Goal: Information Seeking & Learning: Learn about a topic

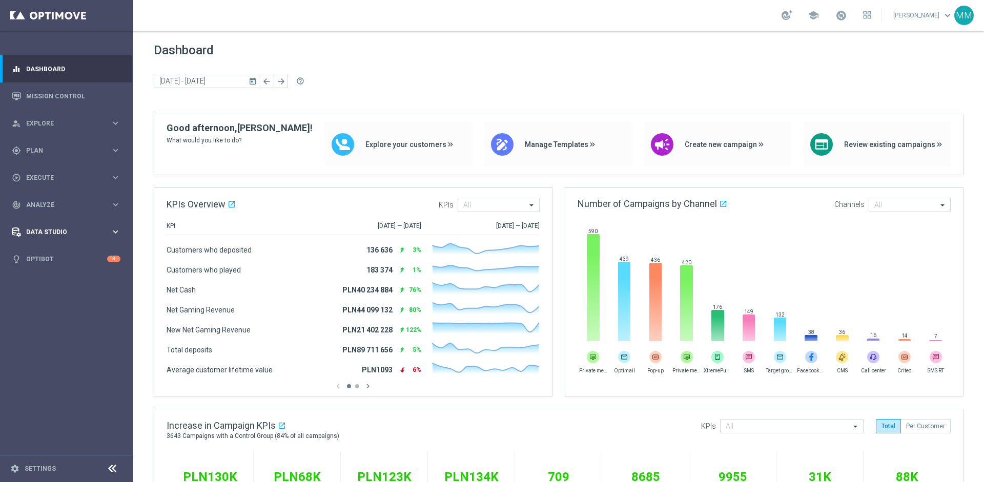
click at [46, 244] on div "Data Studio keyboard_arrow_right" at bounding box center [66, 231] width 132 height 27
click at [46, 233] on span "Data Studio" at bounding box center [68, 232] width 85 height 6
click at [49, 257] on link "Optibot" at bounding box center [66, 258] width 81 height 27
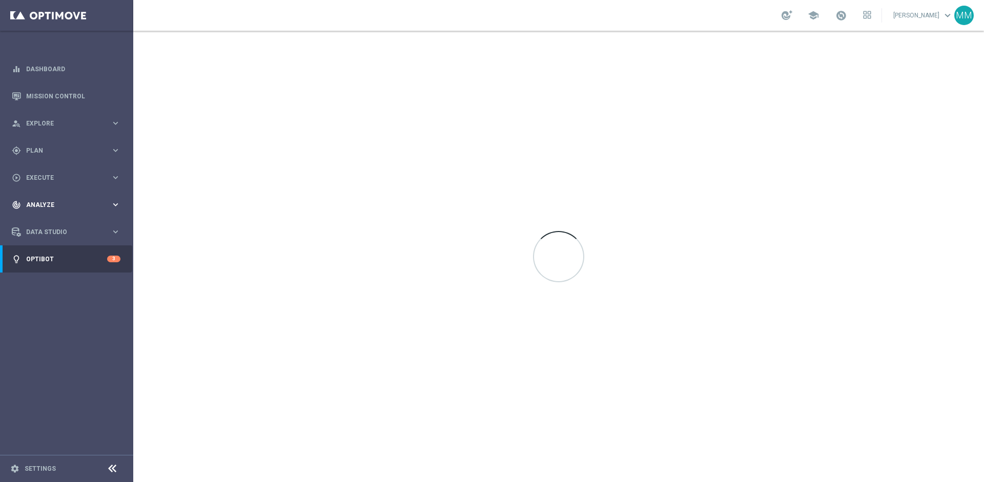
click at [65, 200] on div "track_changes Analyze" at bounding box center [61, 204] width 99 height 9
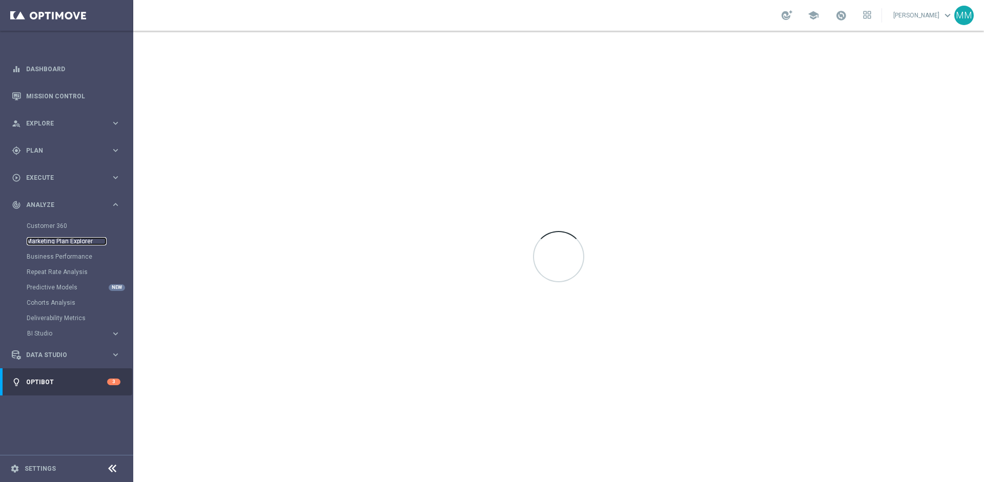
click at [64, 243] on link "Marketing Plan Explorer" at bounding box center [67, 241] width 80 height 8
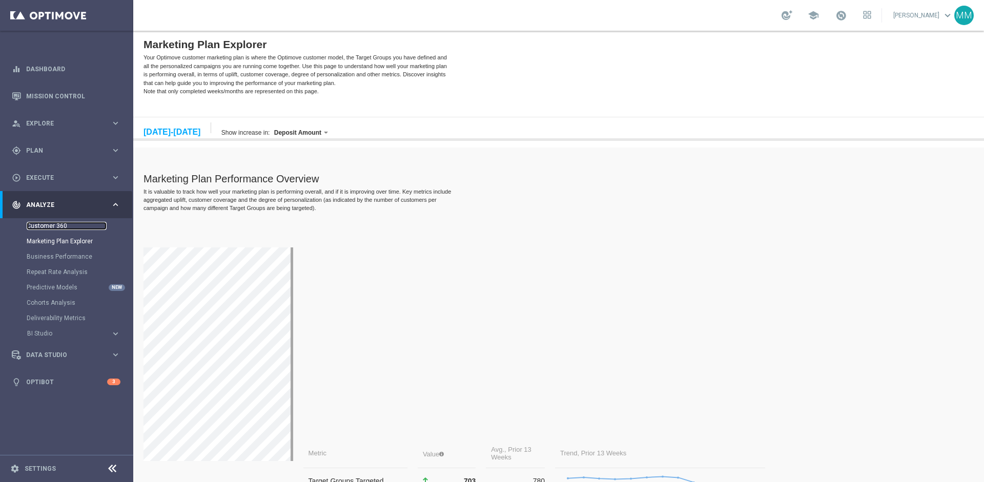
click at [61, 222] on link "Customer 360" at bounding box center [67, 226] width 80 height 8
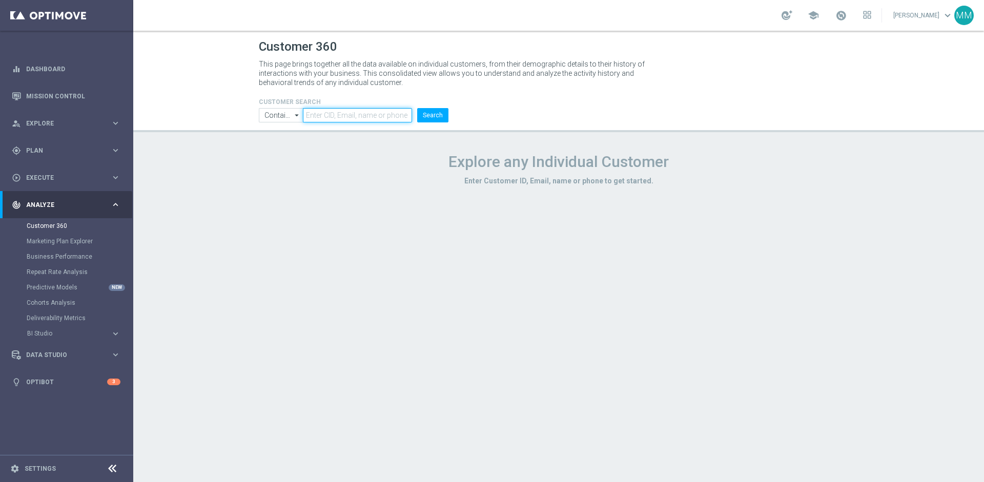
click at [338, 114] on input "text" at bounding box center [357, 115] width 109 height 14
paste input "[EMAIL_ADDRESS][DOMAIN_NAME]"
type input "[EMAIL_ADDRESS][DOMAIN_NAME]"
click at [442, 115] on button "Search" at bounding box center [432, 115] width 31 height 14
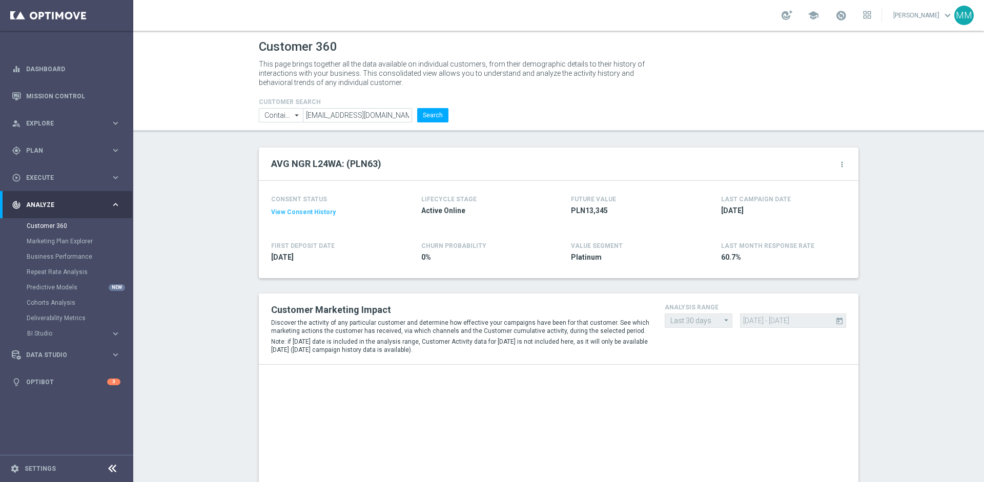
click at [845, 159] on setup-gear-button "more_vert" at bounding box center [829, 163] width 34 height 13
click at [842, 169] on div "more_vert" at bounding box center [842, 165] width 8 height 10
click at [842, 162] on icon "more_vert" at bounding box center [842, 164] width 8 height 8
click at [810, 179] on li "Change Attribute" at bounding box center [799, 180] width 87 height 15
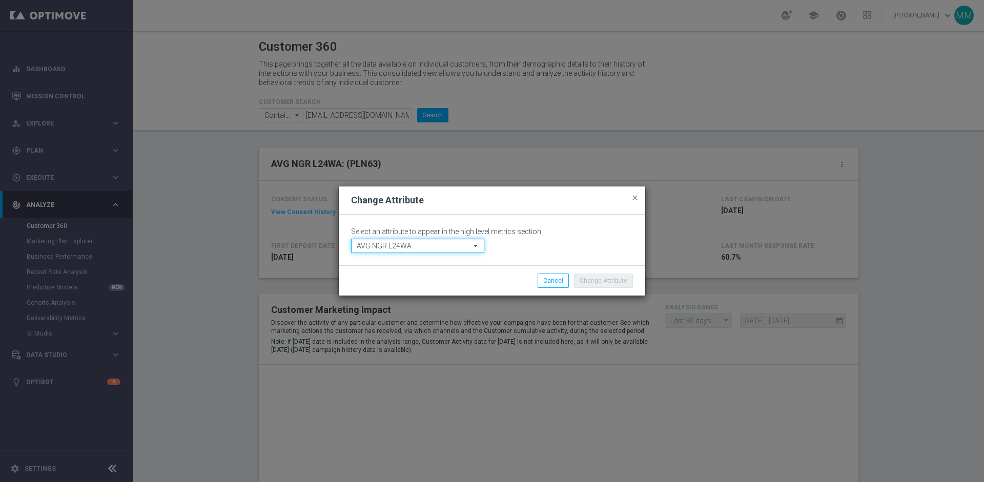
click at [413, 243] on input "AVG NGR L24WA" at bounding box center [417, 246] width 133 height 14
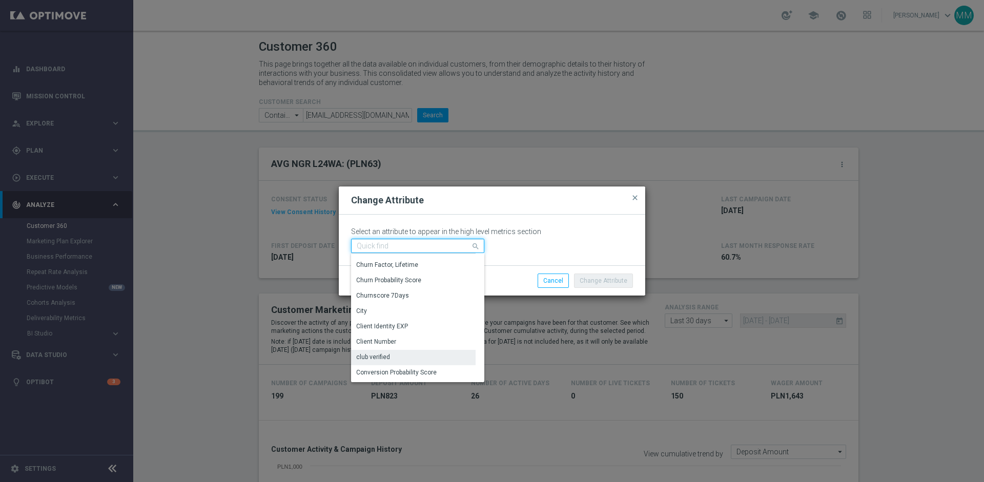
scroll to position [1146, 0]
click at [403, 339] on div "Client Number" at bounding box center [413, 340] width 124 height 14
type input "Client Number"
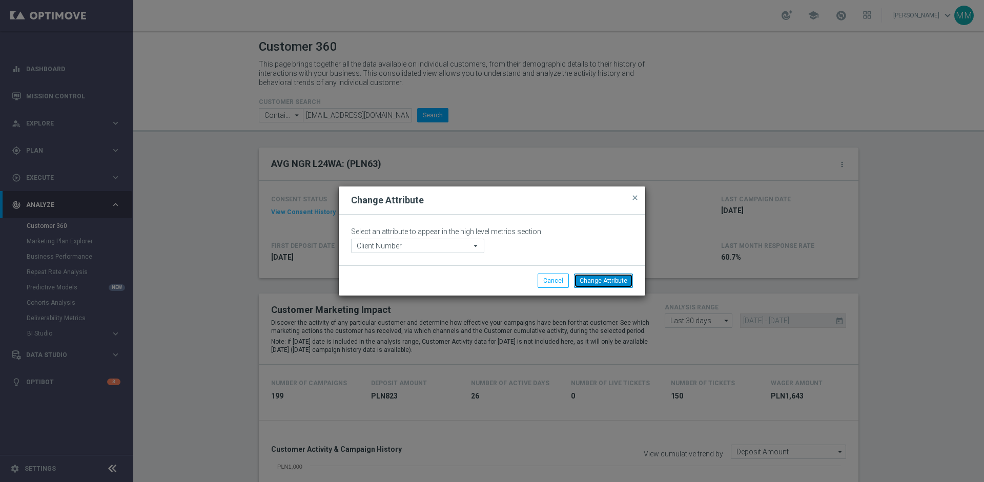
click at [621, 280] on button "Change Attribute" at bounding box center [603, 281] width 59 height 14
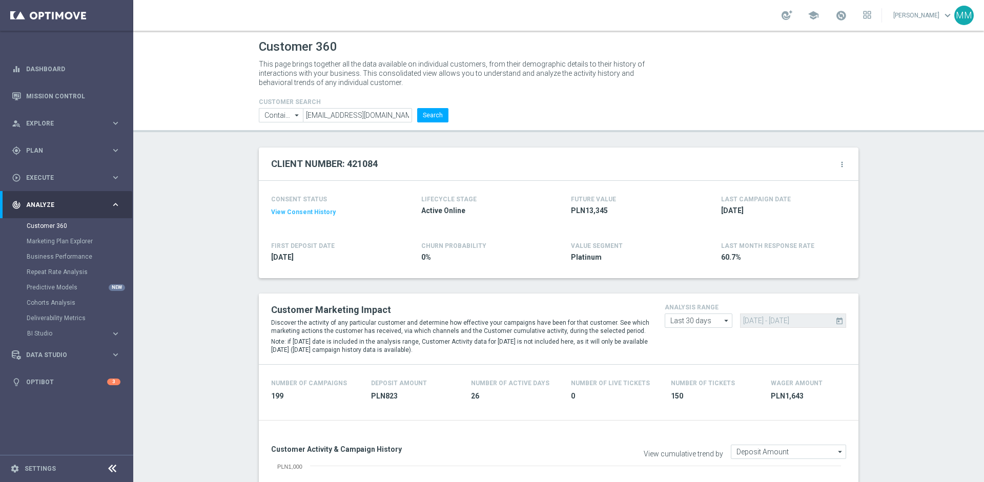
click at [842, 162] on icon "more_vert" at bounding box center [842, 164] width 8 height 8
click at [804, 176] on li "Change Attribute" at bounding box center [799, 180] width 87 height 15
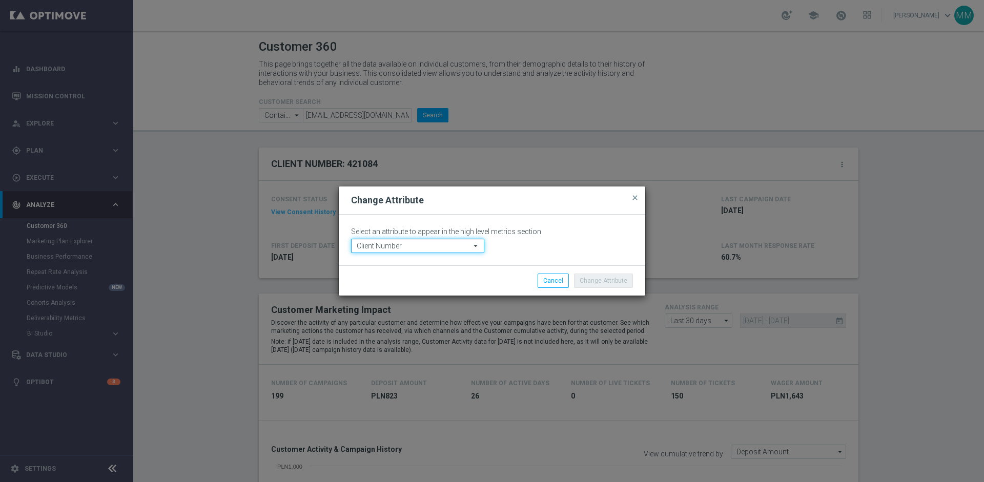
click at [443, 248] on input "Client Number" at bounding box center [417, 246] width 133 height 14
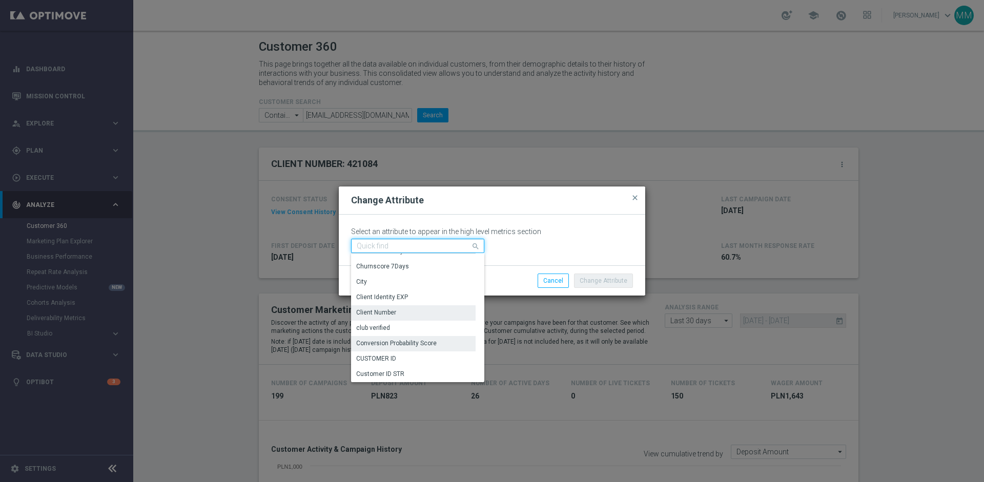
scroll to position [1177, 0]
click at [403, 354] on div "CUSTOMER ID" at bounding box center [413, 356] width 124 height 15
type input "CUSTOMER ID"
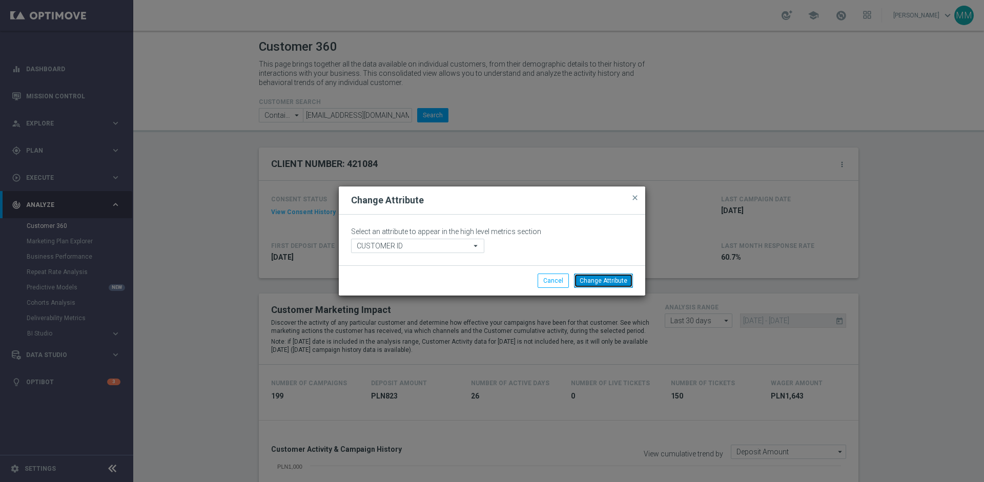
click at [596, 277] on button "Change Attribute" at bounding box center [603, 281] width 59 height 14
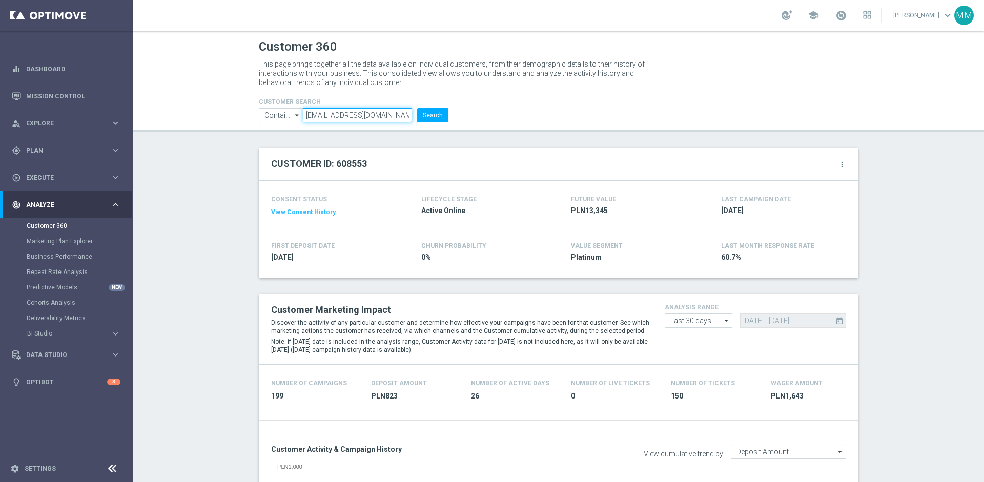
click at [387, 113] on input "[EMAIL_ADDRESS][DOMAIN_NAME]" at bounding box center [357, 115] width 109 height 14
paste input "bartekedi87@o2"
click at [450, 116] on li "Search" at bounding box center [432, 115] width 36 height 14
click at [437, 116] on button "Search" at bounding box center [432, 115] width 31 height 14
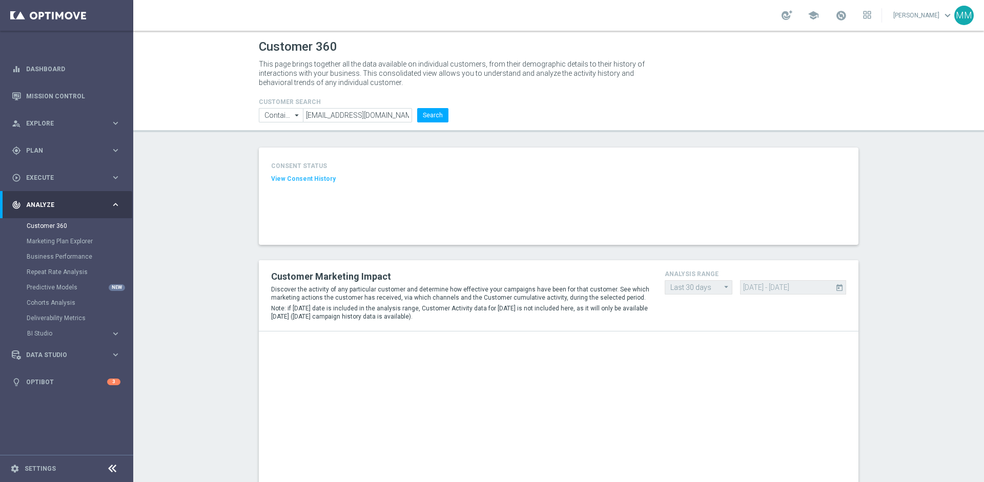
click at [506, 109] on div "CUSTOMER SEARCH Contains Contains arrow_drop_down Show Selected 0 of NaN Contai…" at bounding box center [558, 106] width 615 height 33
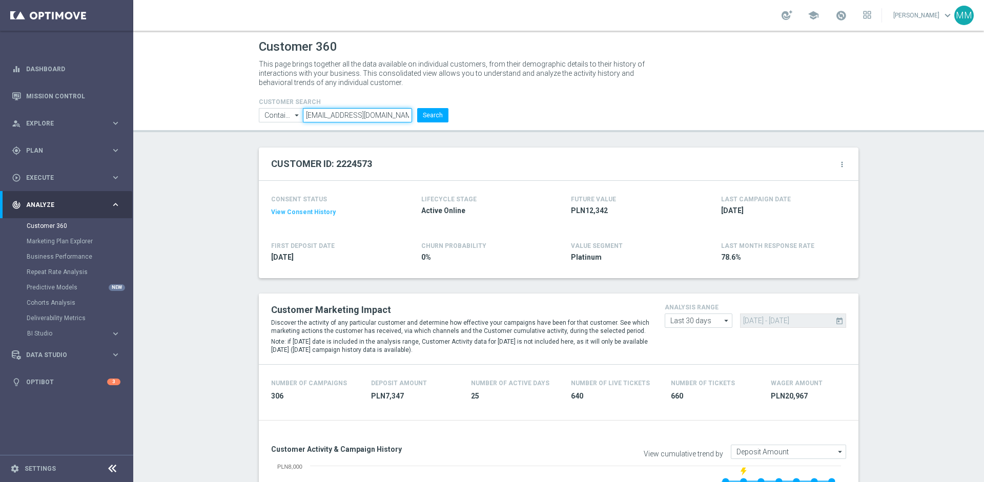
click at [364, 111] on input "[EMAIL_ADDRESS][DOMAIN_NAME]" at bounding box center [357, 115] width 109 height 14
paste input "andrzejek192@op"
type input "[EMAIL_ADDRESS][DOMAIN_NAME]"
click at [443, 115] on button "Search" at bounding box center [432, 115] width 31 height 14
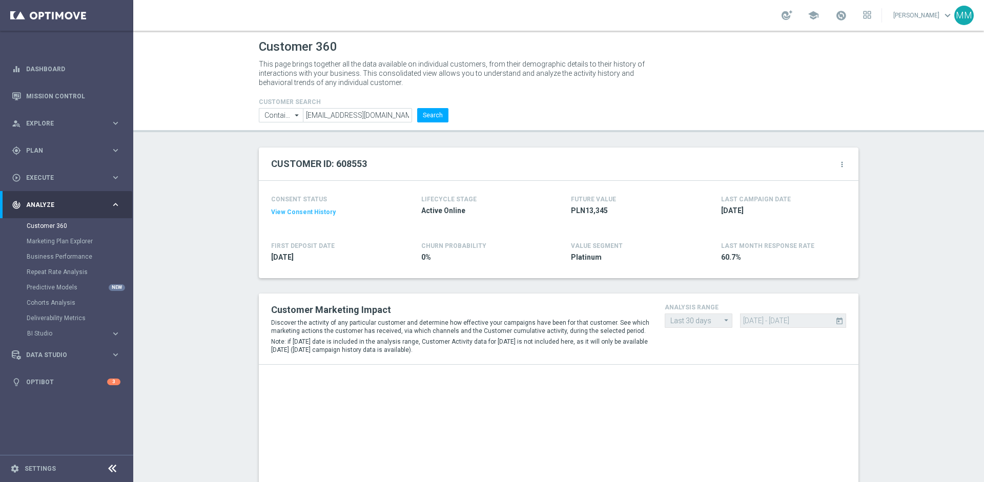
click at [353, 167] on h2 "CUSTOMER ID: 608553" at bounding box center [319, 164] width 96 height 12
copy h2 "608553"
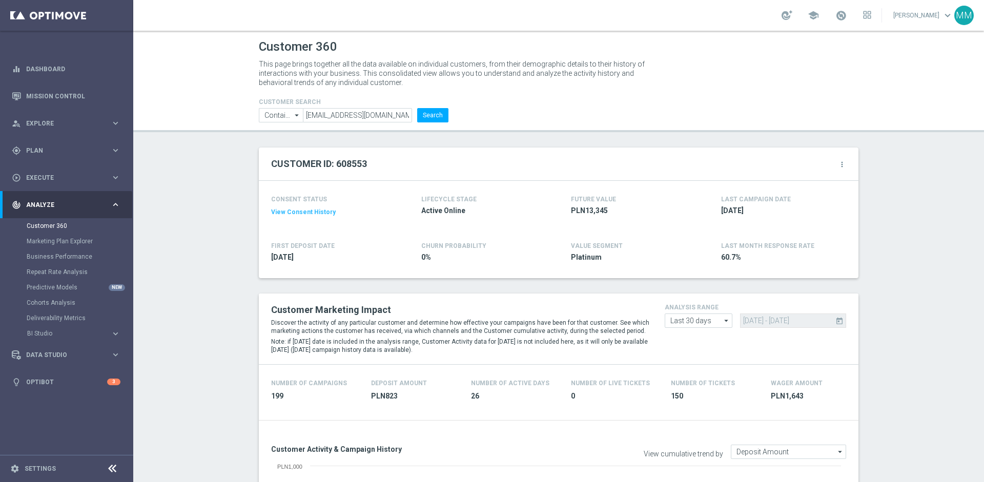
click at [333, 242] on div "FIRST DEPOSIT DATE [DATE]" at bounding box center [331, 253] width 120 height 27
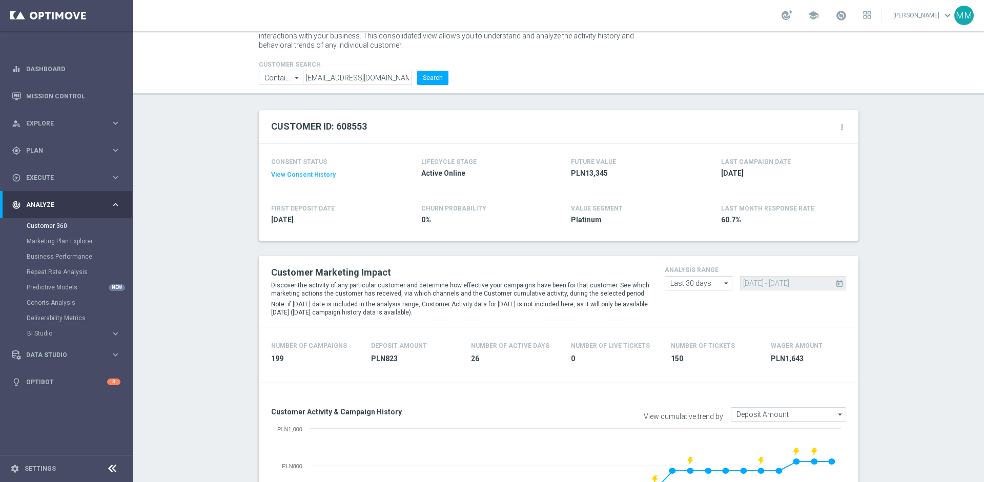
scroll to position [39, 0]
click at [844, 124] on icon "more_vert" at bounding box center [842, 125] width 8 height 8
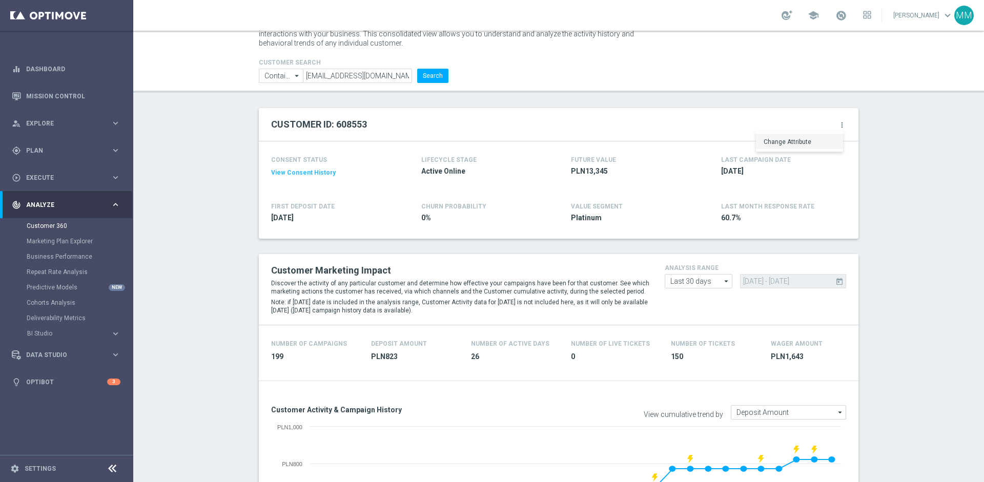
click at [780, 140] on span "Change Attribute" at bounding box center [787, 141] width 48 height 7
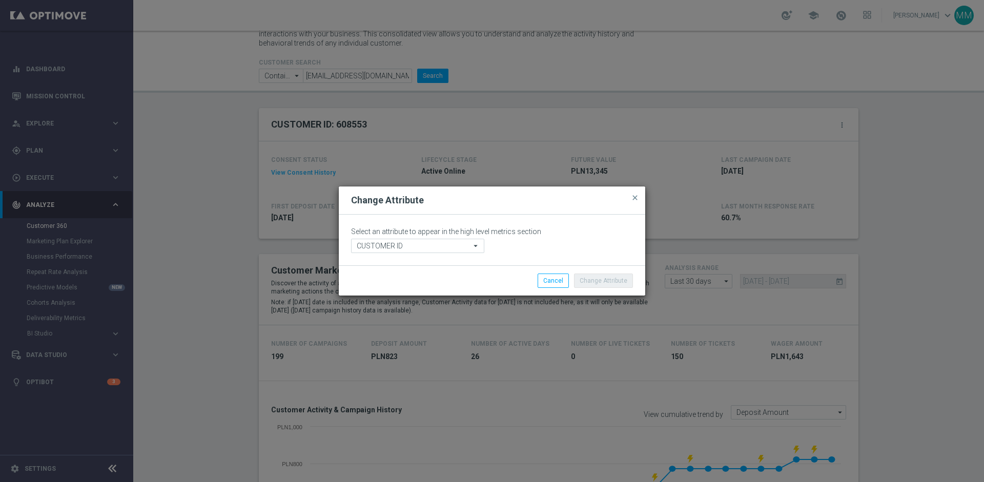
click at [434, 255] on div "Select an attribute to appear in the high level metrics section CUSTOMER ID CUS…" at bounding box center [492, 240] width 306 height 51
click at [434, 249] on input "CUSTOMER ID" at bounding box center [417, 246] width 133 height 14
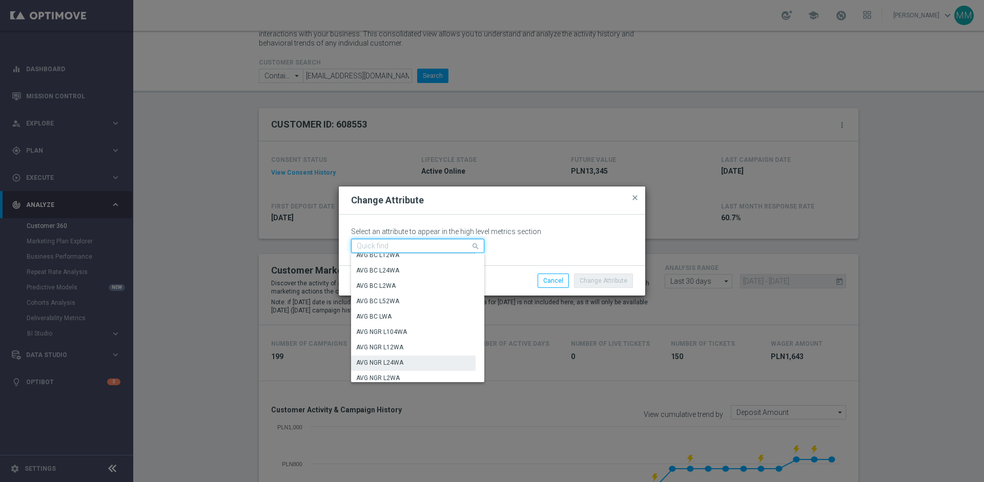
scroll to position [382, 0]
click at [411, 322] on div "AVG NGR L24WA" at bounding box center [413, 321] width 124 height 14
type input "AVG NGR L24WA"
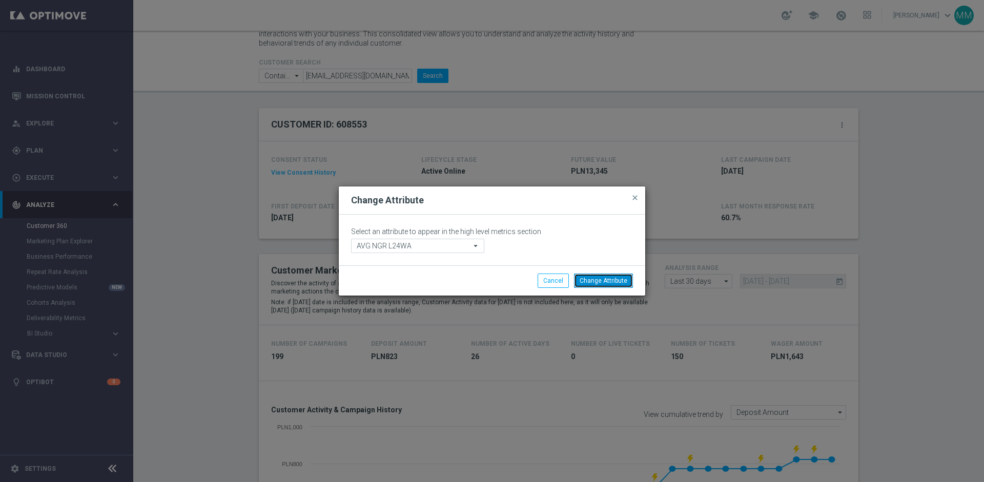
click at [597, 280] on button "Change Attribute" at bounding box center [603, 281] width 59 height 14
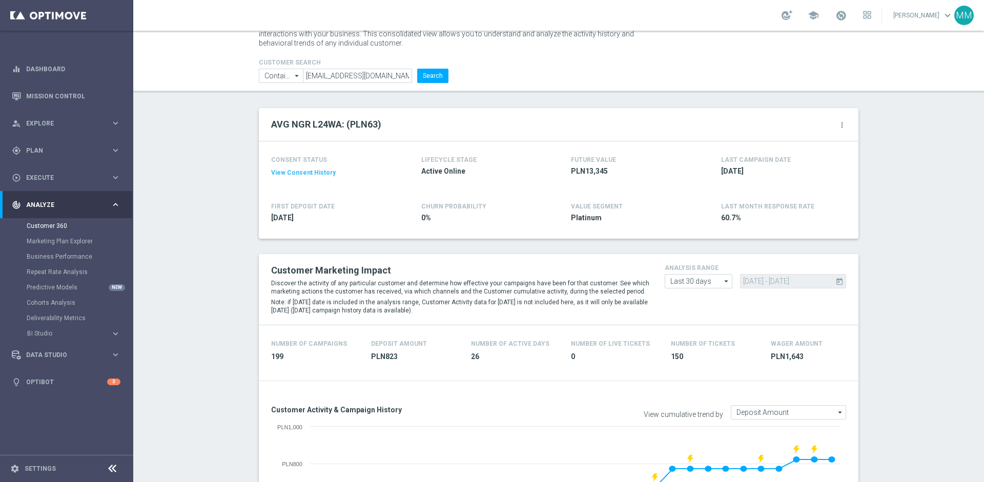
click at [447, 126] on div "AVG NGR L24WA: (PLN63) more_vert" at bounding box center [558, 124] width 575 height 17
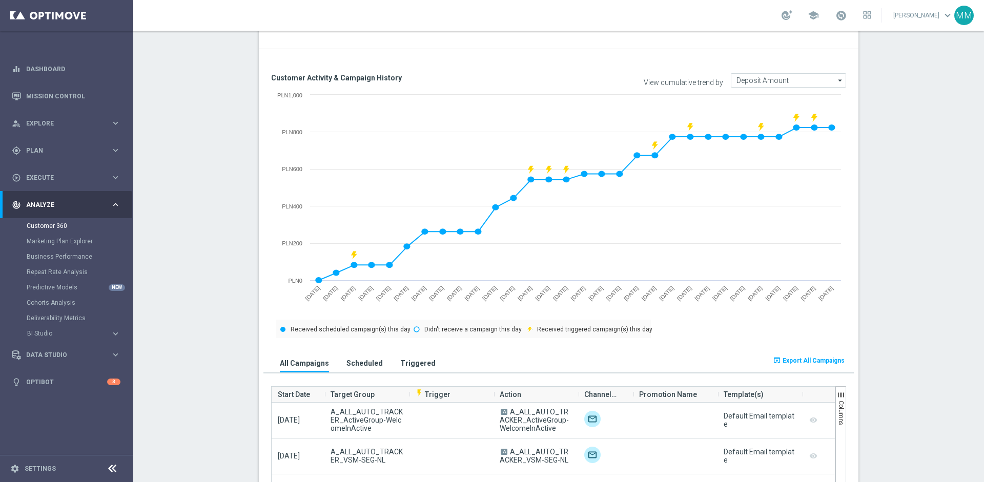
scroll to position [278, 0]
